Goal: Communication & Community: Ask a question

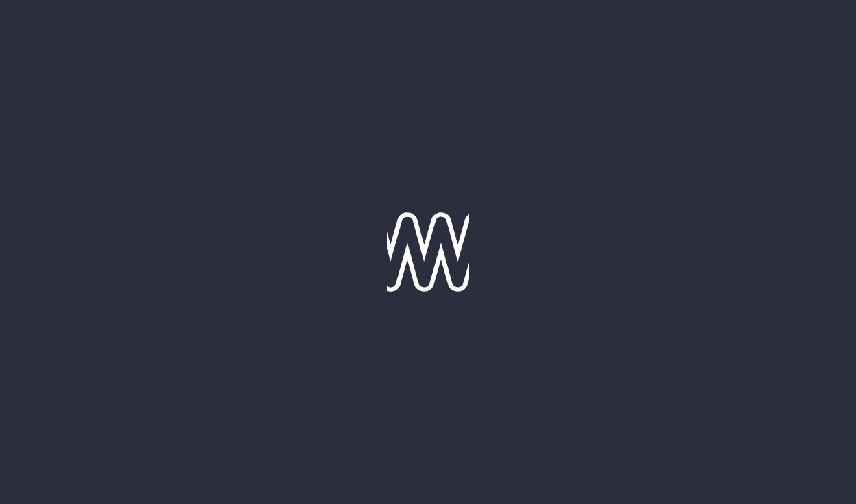
type input "[DATE]"
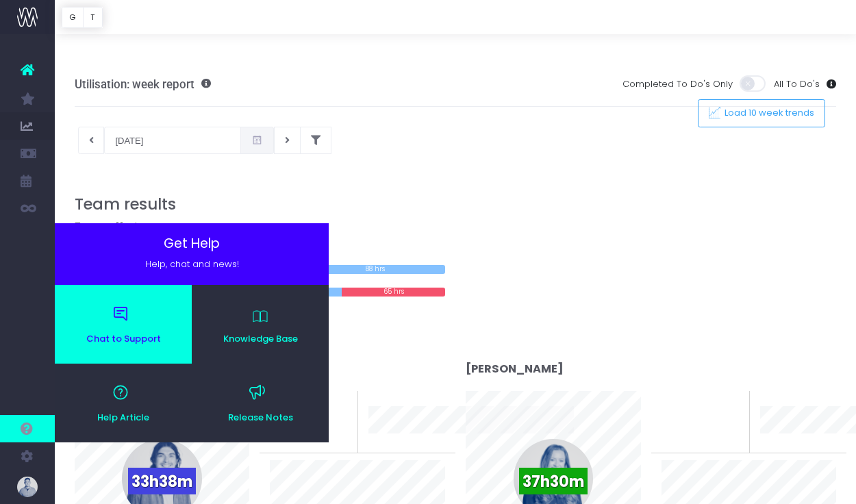
click at [122, 335] on span "Chat to Support" at bounding box center [124, 338] width 124 height 9
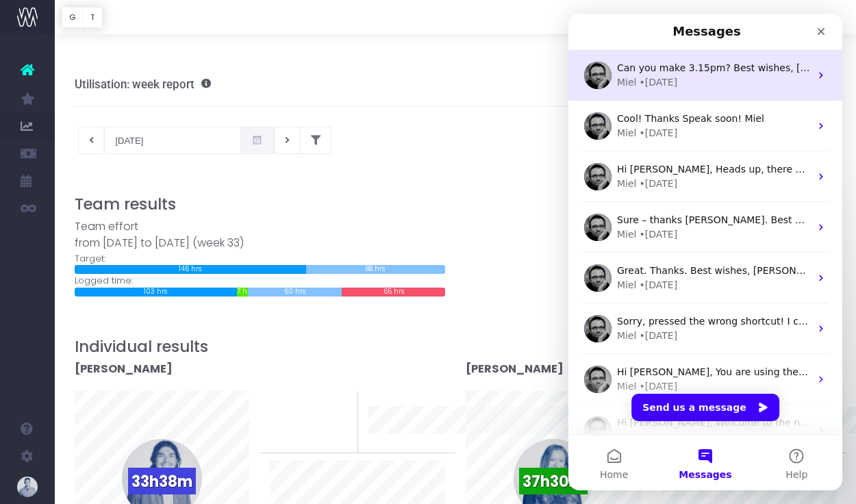
click at [728, 87] on div "Miel • 12w ago" at bounding box center [713, 82] width 193 height 14
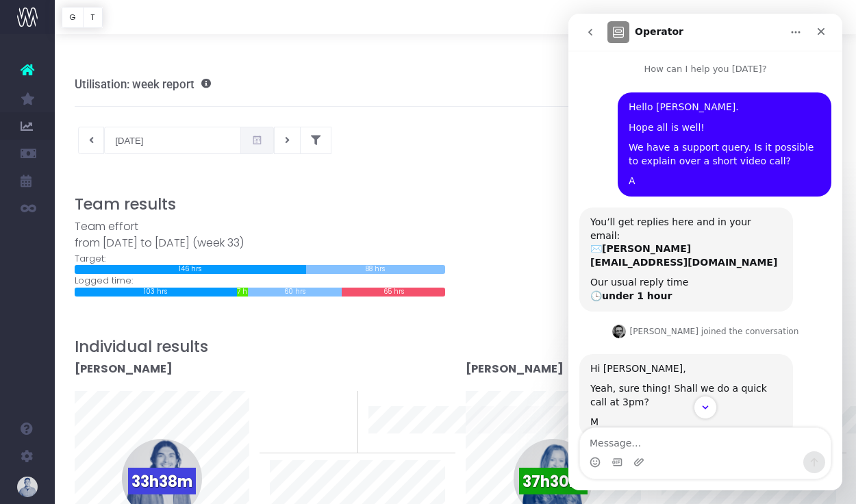
click at [600, 37] on button "go back" at bounding box center [590, 32] width 26 height 26
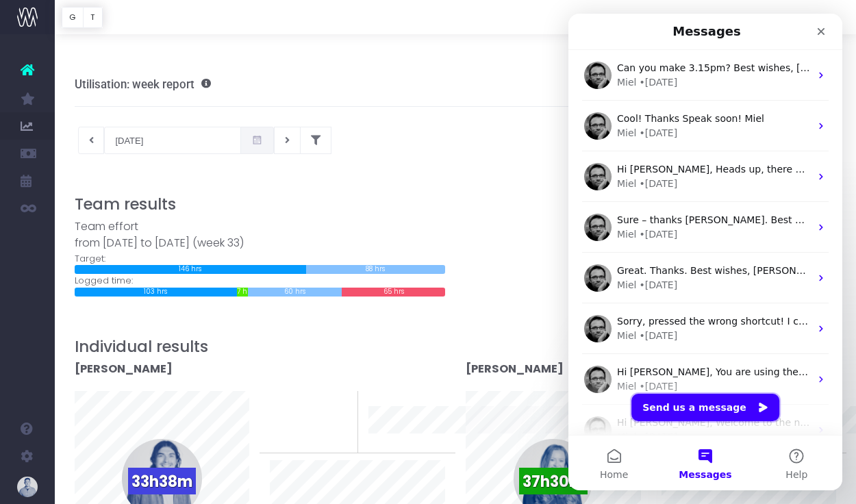
click at [735, 403] on button "Send us a message" at bounding box center [705, 407] width 148 height 27
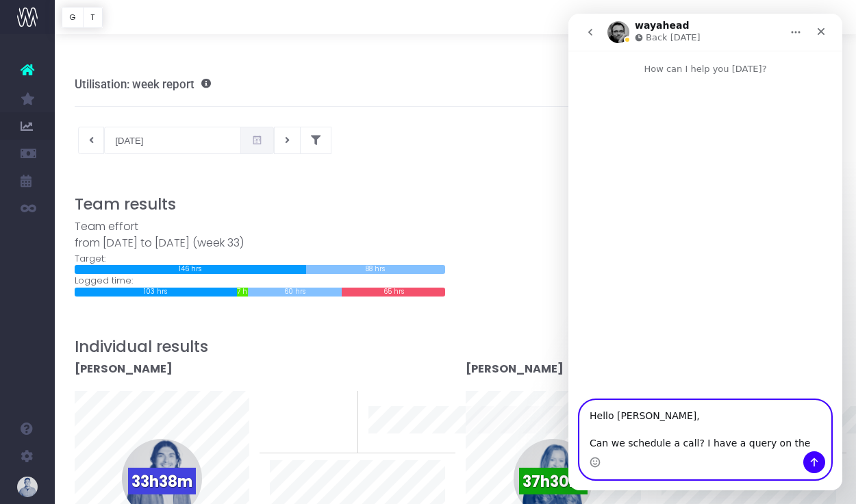
type textarea "Hello Miel, Can we schedule a call? I have a query on the"
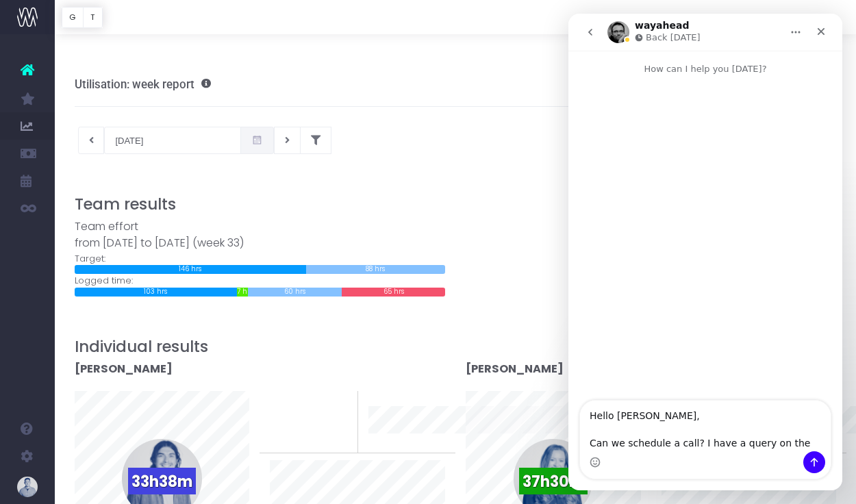
click at [33, 71] on icon at bounding box center [28, 70] width 14 height 18
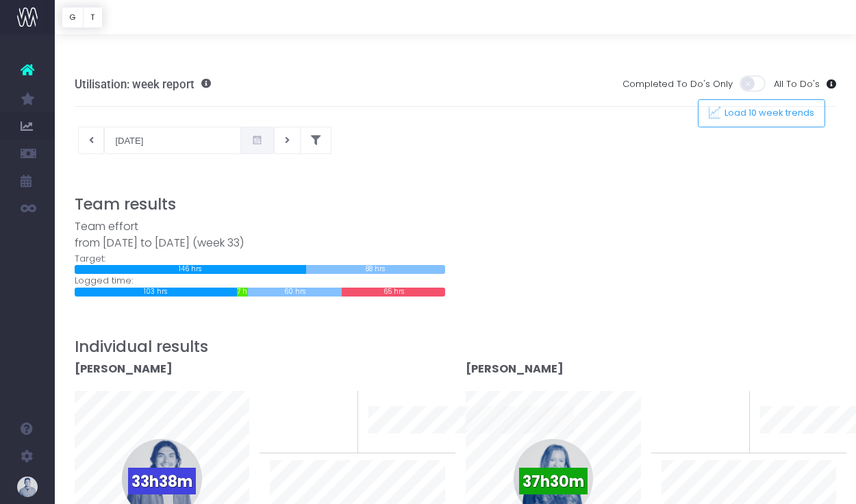
click at [33, 71] on icon at bounding box center [28, 70] width 14 height 18
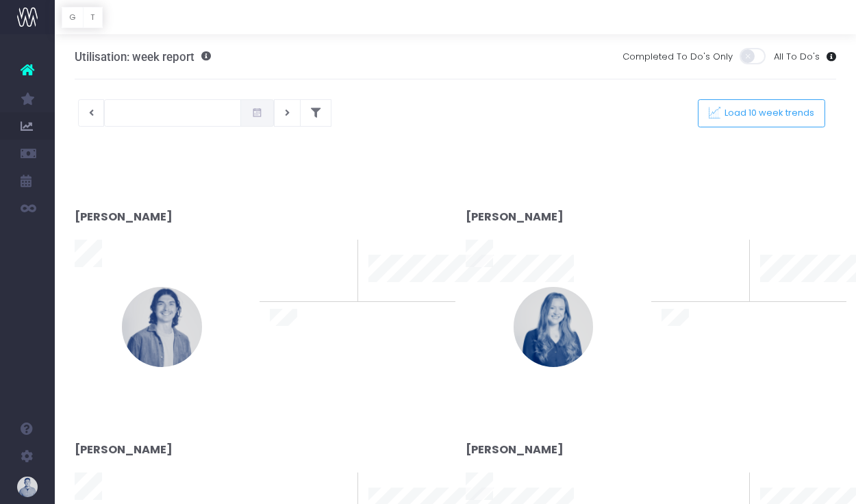
type input "[DATE]"
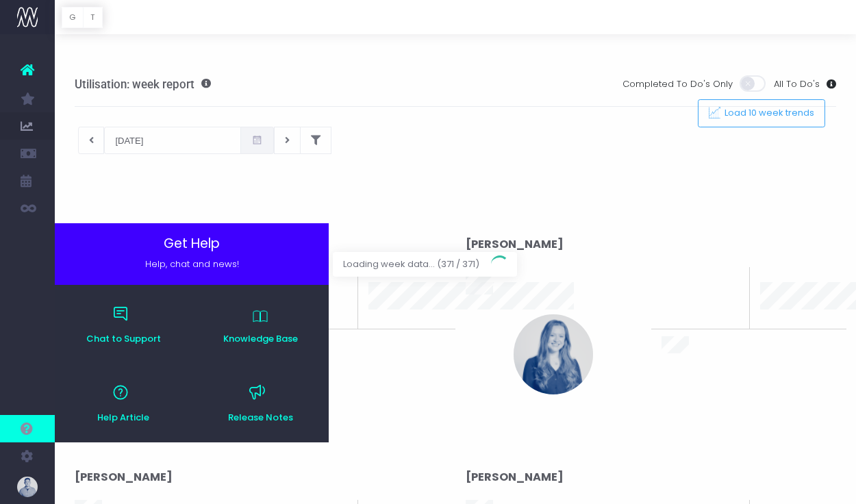
click at [40, 424] on span at bounding box center [27, 428] width 55 height 27
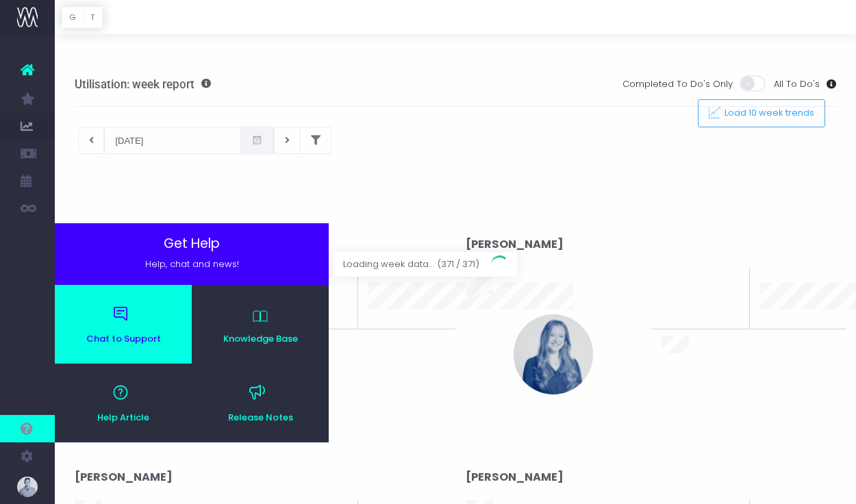
click at [131, 338] on span "Chat to Support" at bounding box center [124, 338] width 124 height 9
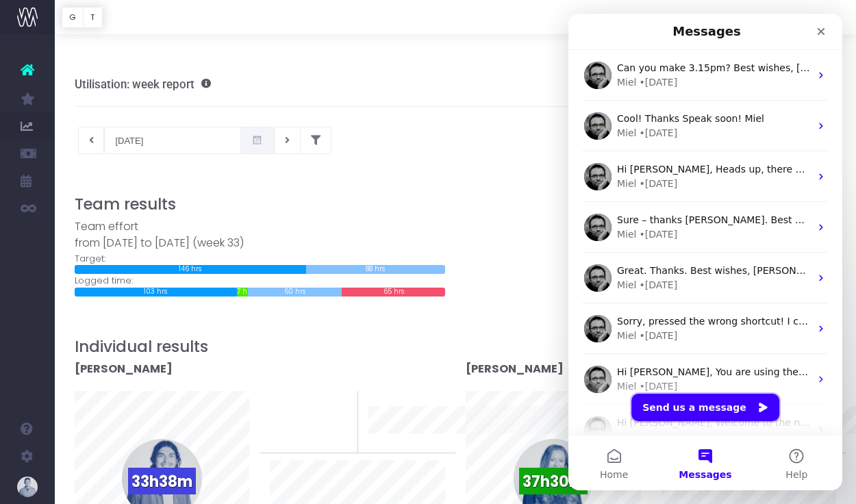
click at [724, 400] on button "Send us a message" at bounding box center [705, 407] width 148 height 27
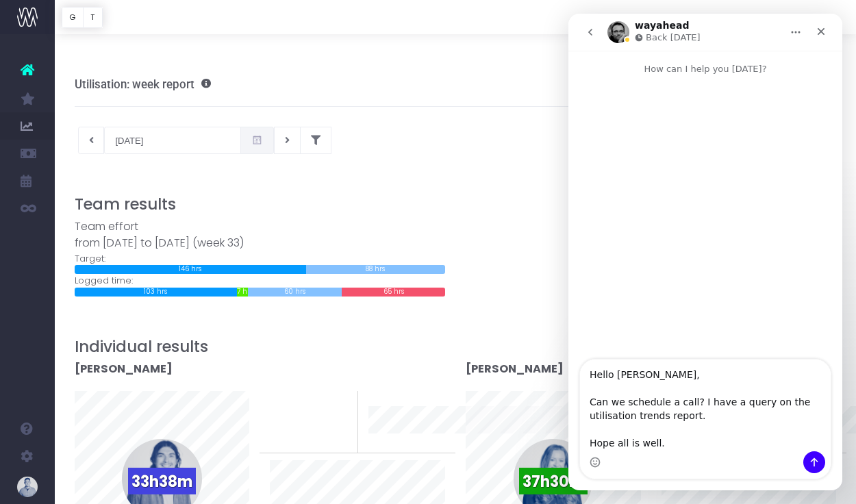
scroll to position [8, 0]
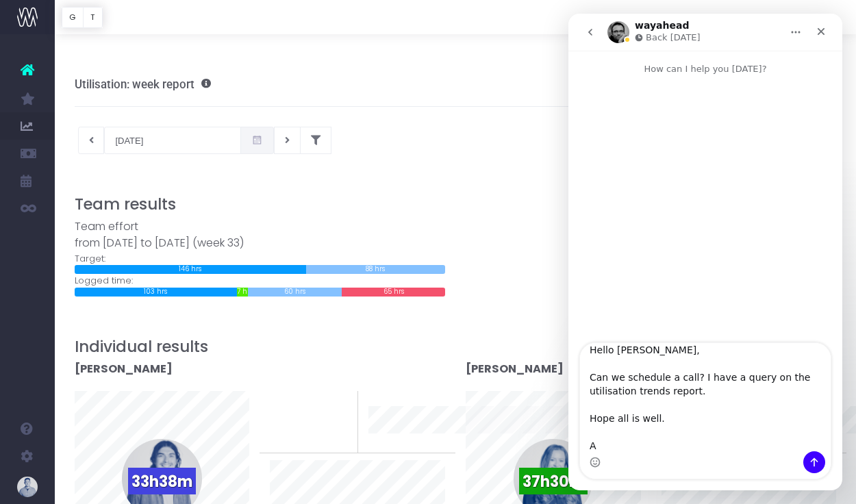
type textarea "Hello Miel, Can we schedule a call? I have a query on the utilisation trends re…"
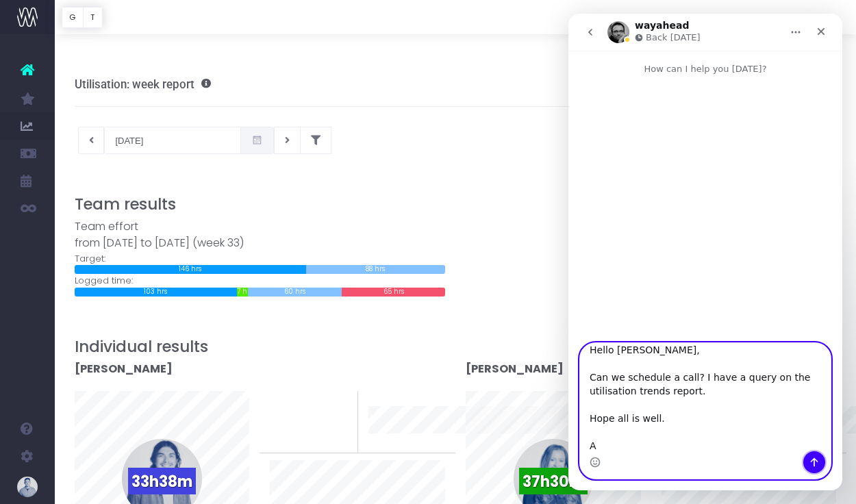
click at [811, 462] on icon "Send a message…" at bounding box center [814, 462] width 11 height 11
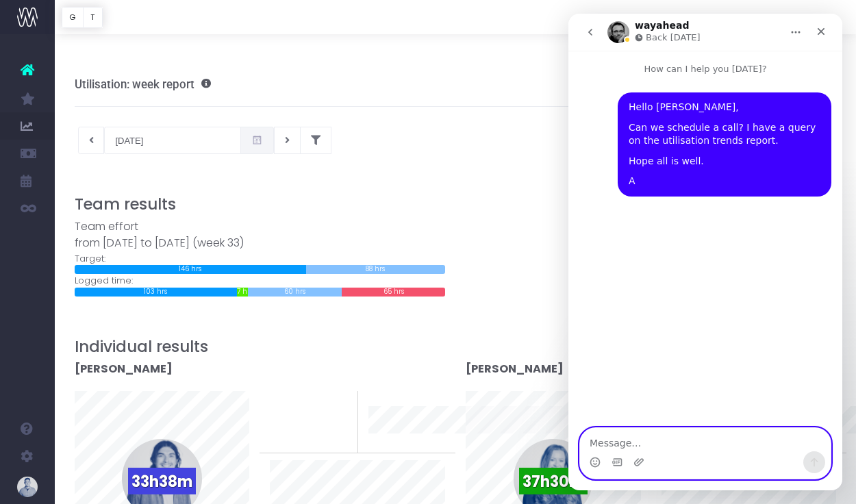
scroll to position [0, 0]
